Goal: Task Accomplishment & Management: Use online tool/utility

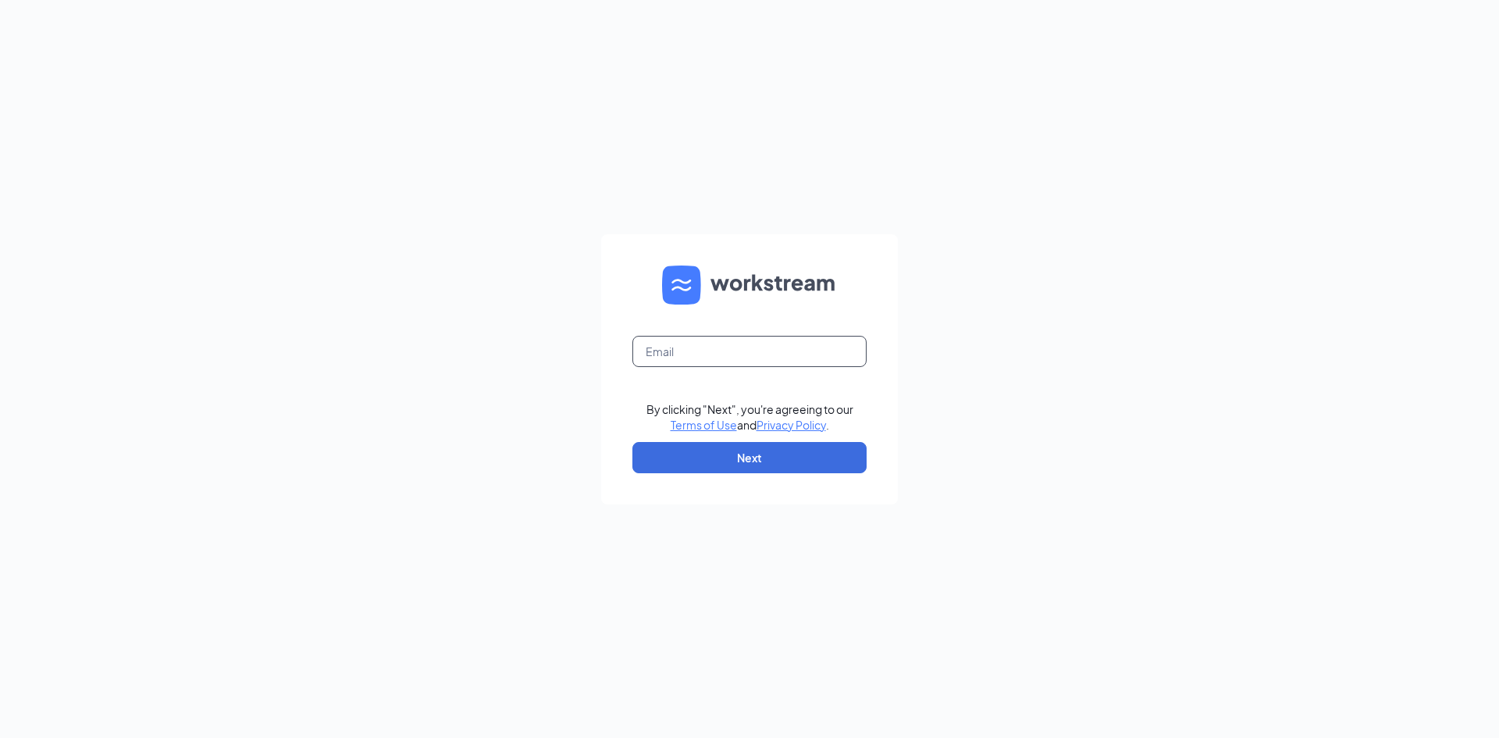
click at [759, 339] on input "text" at bounding box center [750, 351] width 234 height 31
type input "[EMAIL_ADDRESS][DOMAIN_NAME]"
drag, startPoint x: 800, startPoint y: 464, endPoint x: 793, endPoint y: 458, distance: 8.9
click at [800, 463] on button "Next" at bounding box center [750, 457] width 234 height 31
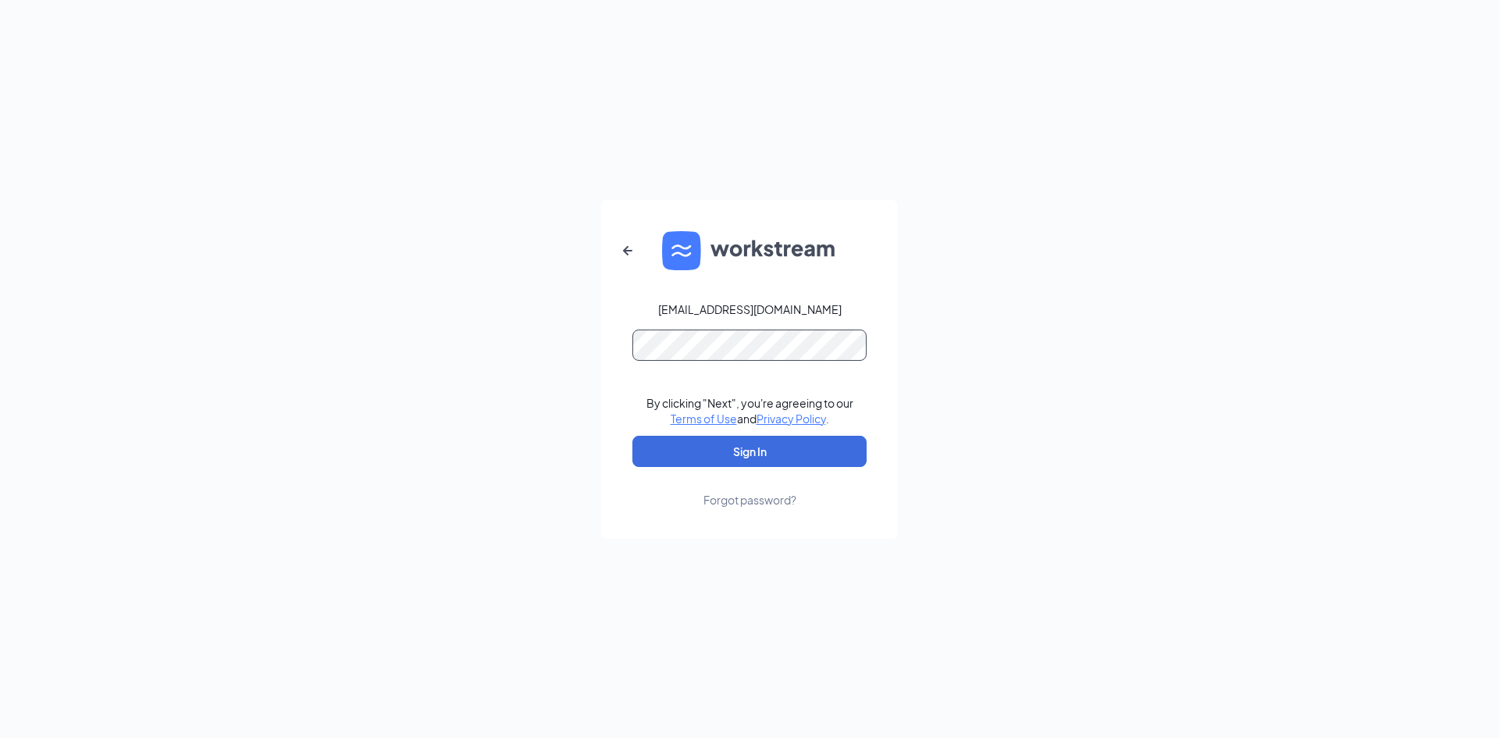
click at [633, 436] on button "Sign In" at bounding box center [750, 451] width 234 height 31
click at [755, 441] on button "Sign In" at bounding box center [750, 451] width 234 height 31
click at [586, 349] on div "[EMAIL_ADDRESS][DOMAIN_NAME] Credential mismatches. By clicking "Next", you're …" at bounding box center [749, 369] width 1499 height 738
click at [633, 436] on button "Sign In" at bounding box center [750, 451] width 234 height 31
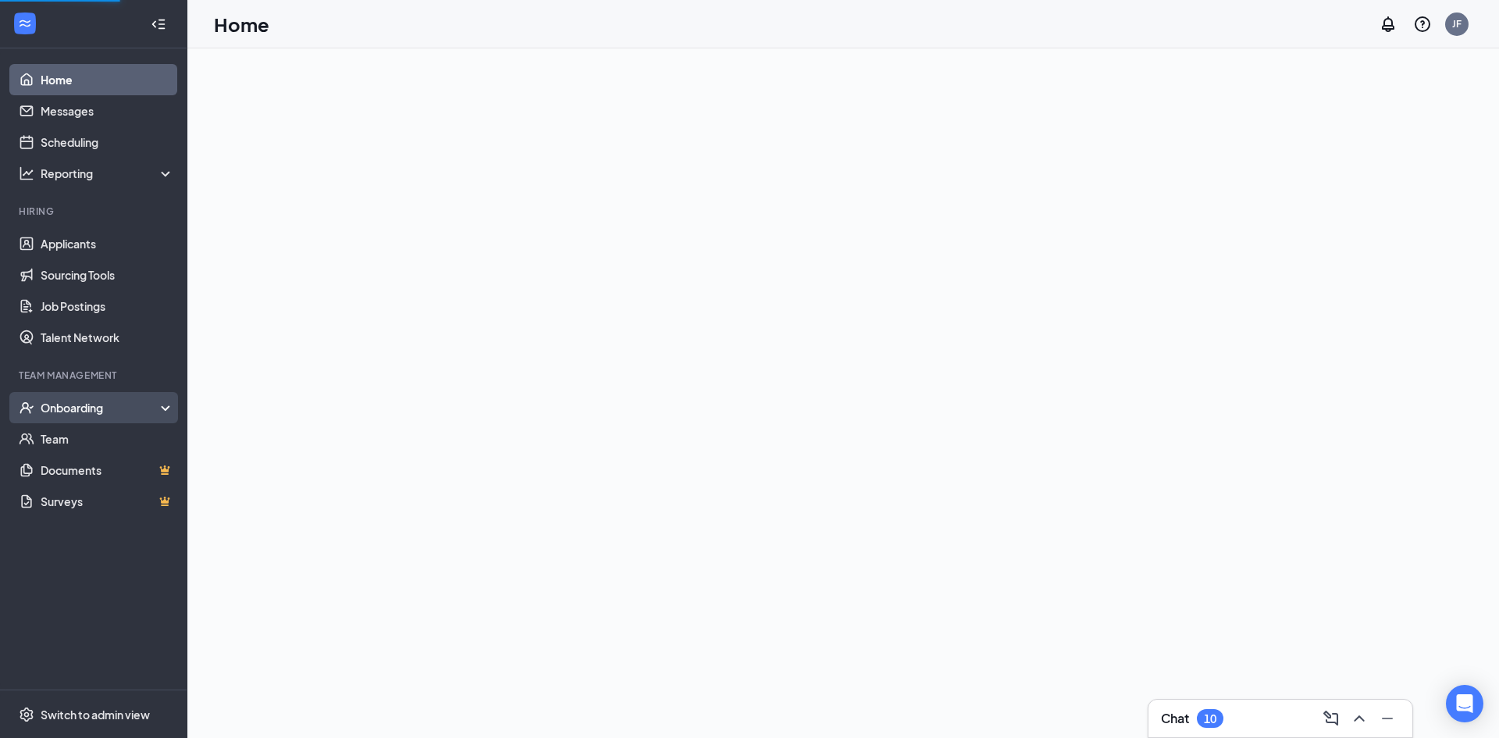
click at [62, 418] on div "Onboarding" at bounding box center [93, 407] width 187 height 31
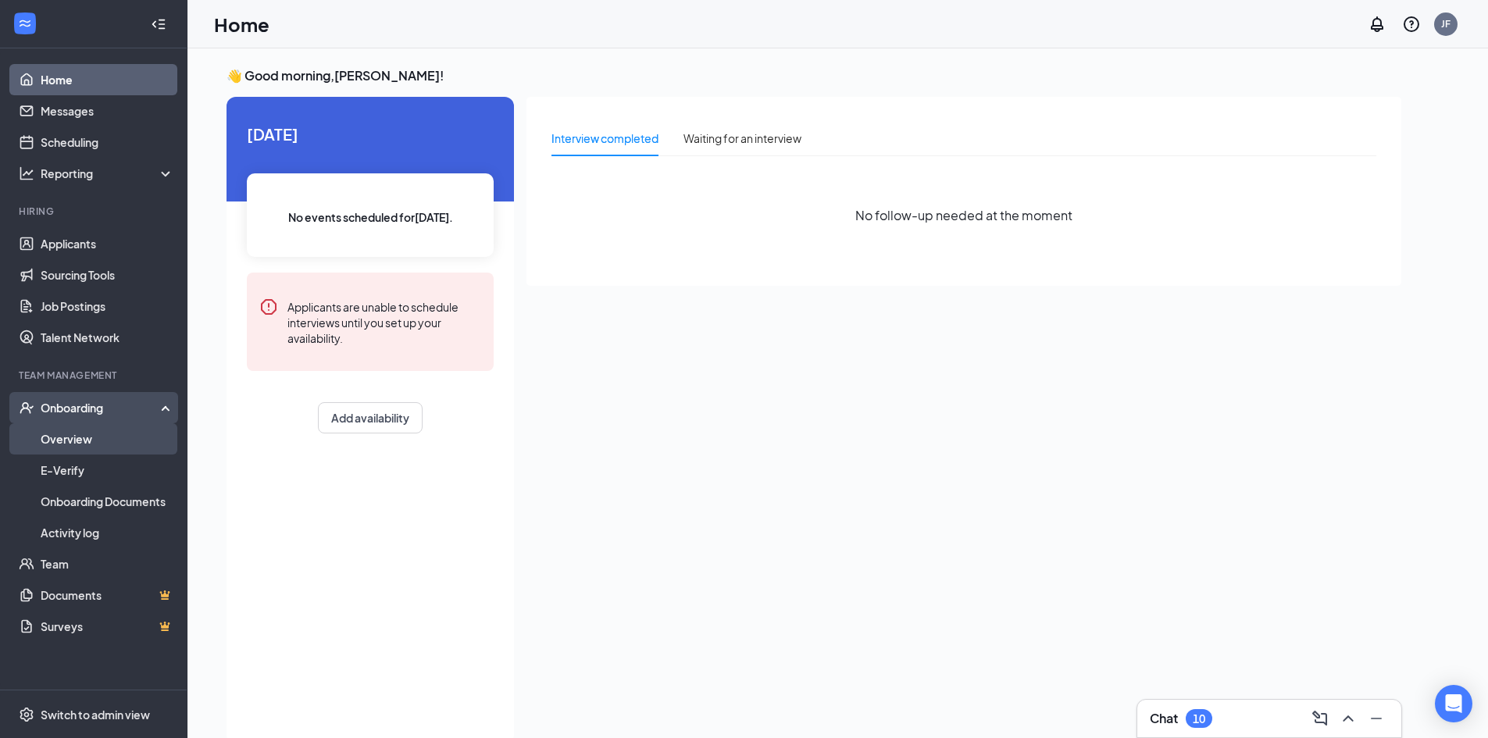
click at [86, 431] on link "Overview" at bounding box center [108, 438] width 134 height 31
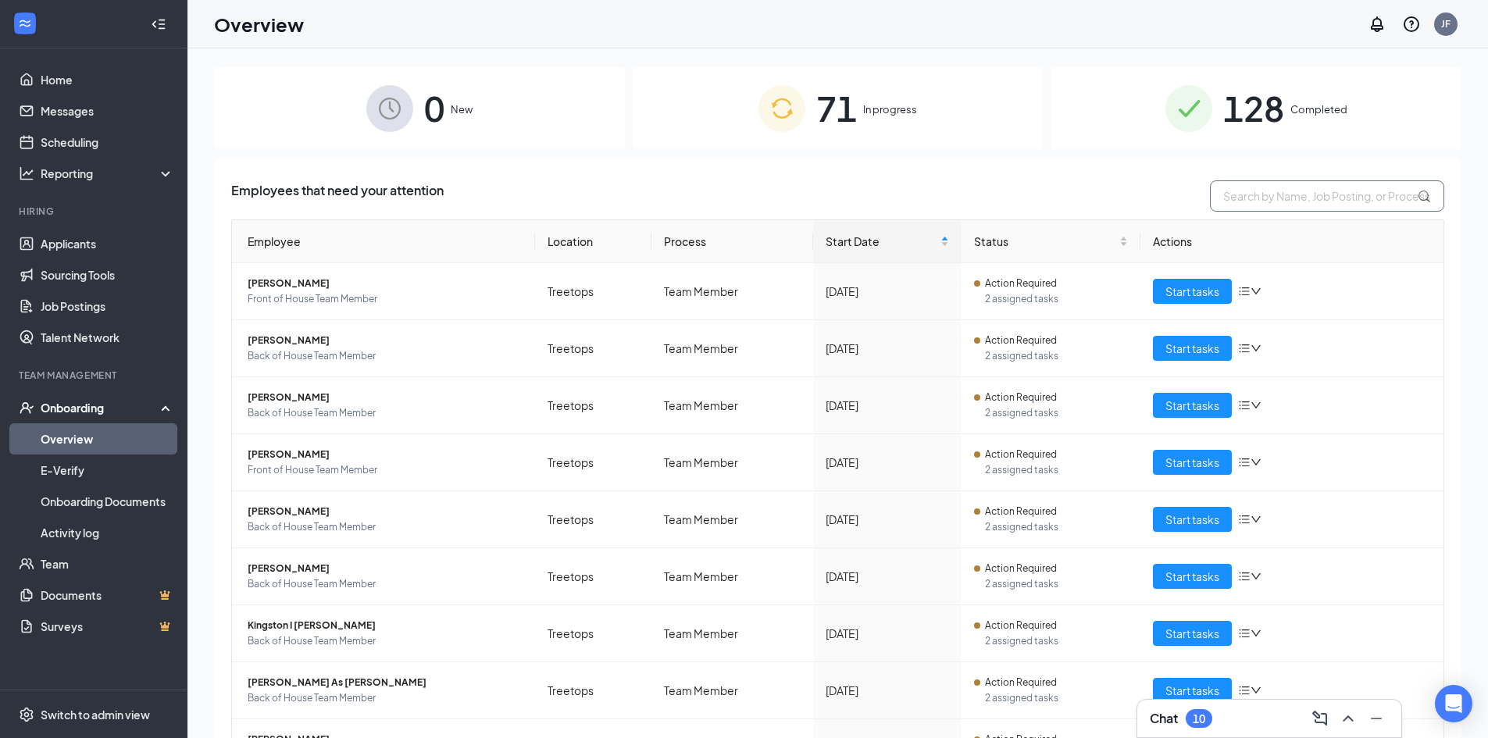
click at [1293, 195] on input "text" at bounding box center [1327, 195] width 234 height 31
type input "lauren"
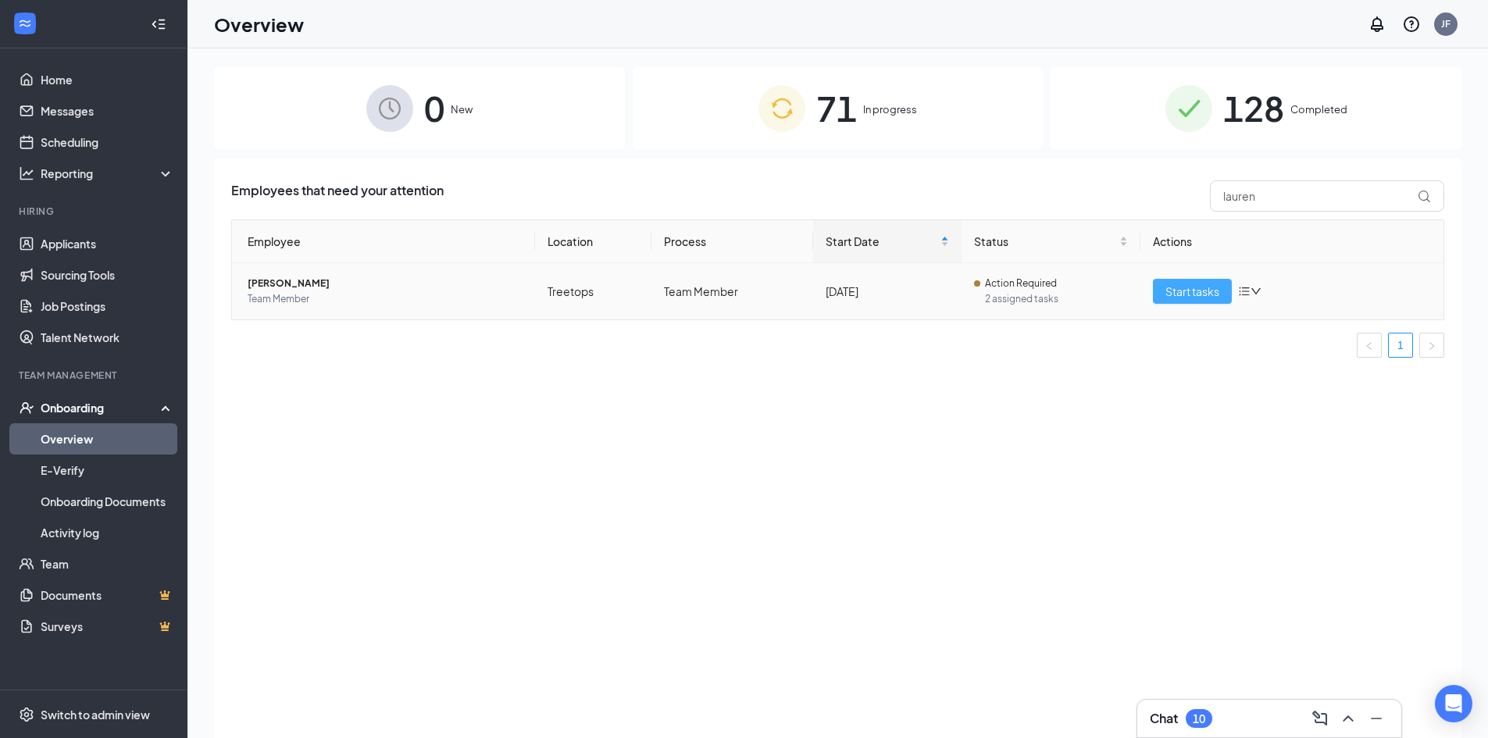
click at [1186, 290] on span "Start tasks" at bounding box center [1192, 291] width 54 height 17
